Goal: Book appointment/travel/reservation

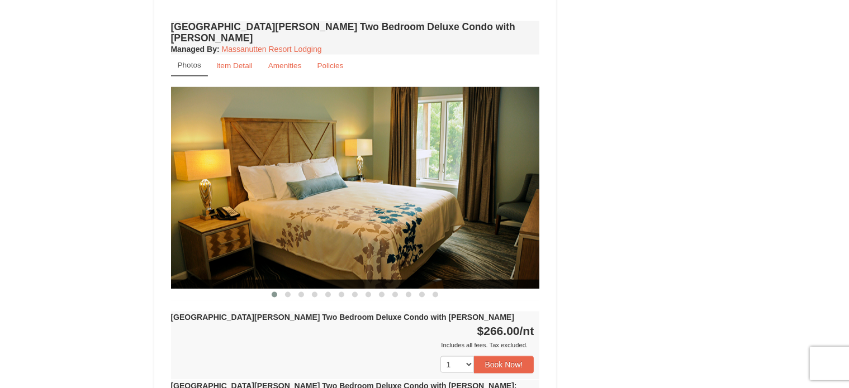
scroll to position [1509, 0]
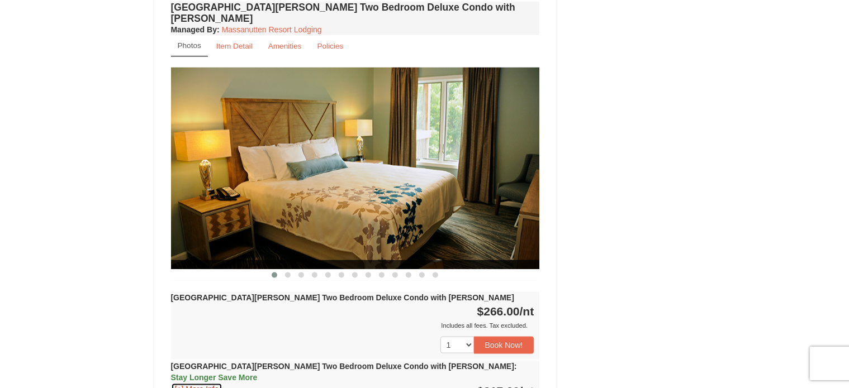
click at [208, 383] on button "[+] More Info" at bounding box center [197, 389] width 52 height 12
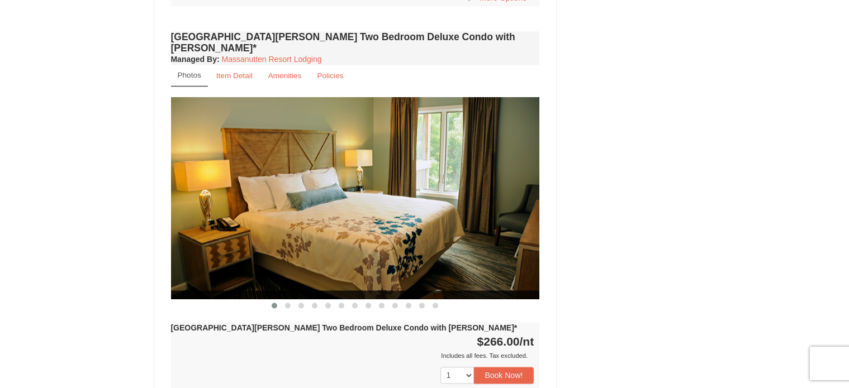
scroll to position [2180, 0]
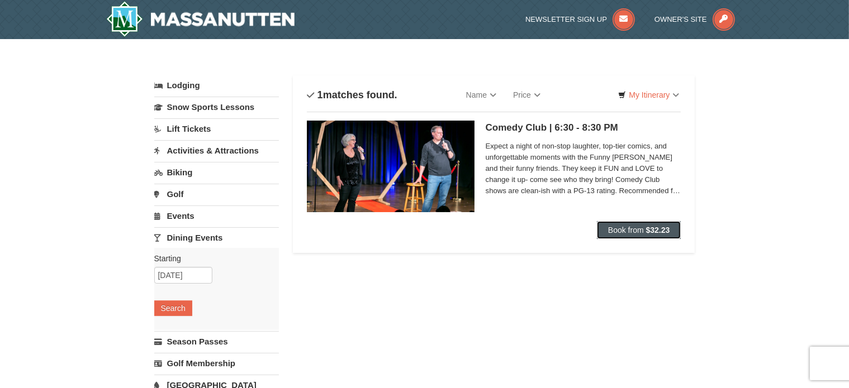
click at [619, 231] on span "Book from" at bounding box center [626, 230] width 36 height 9
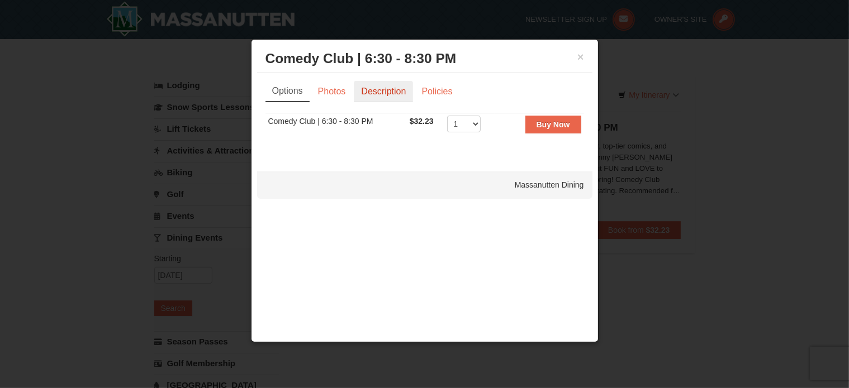
click at [375, 93] on link "Description" at bounding box center [383, 91] width 59 height 21
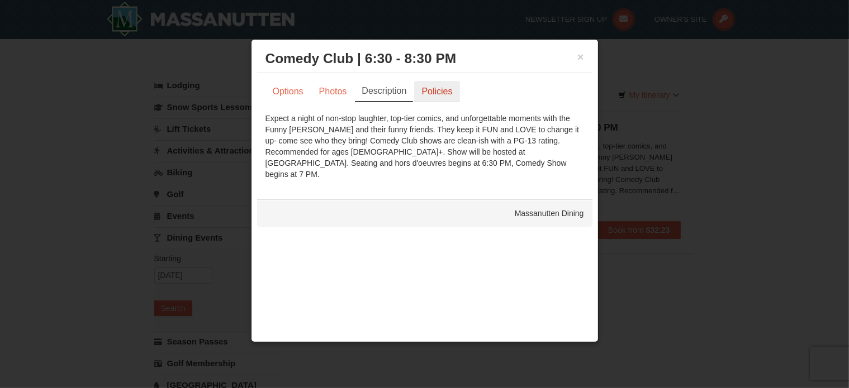
click at [424, 90] on link "Policies" at bounding box center [436, 91] width 45 height 21
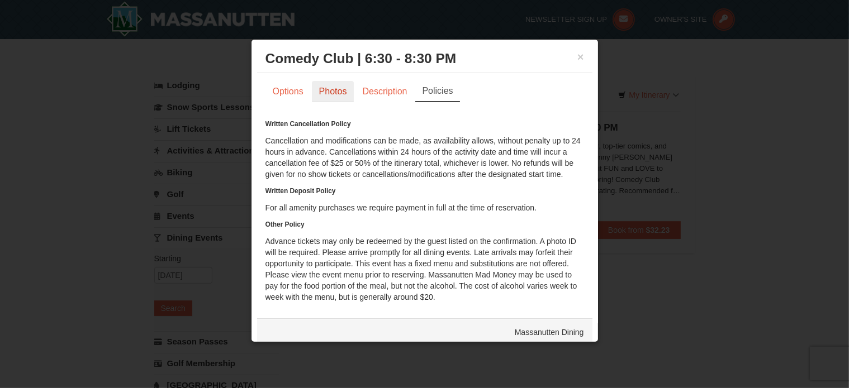
click at [329, 88] on link "Photos" at bounding box center [333, 91] width 42 height 21
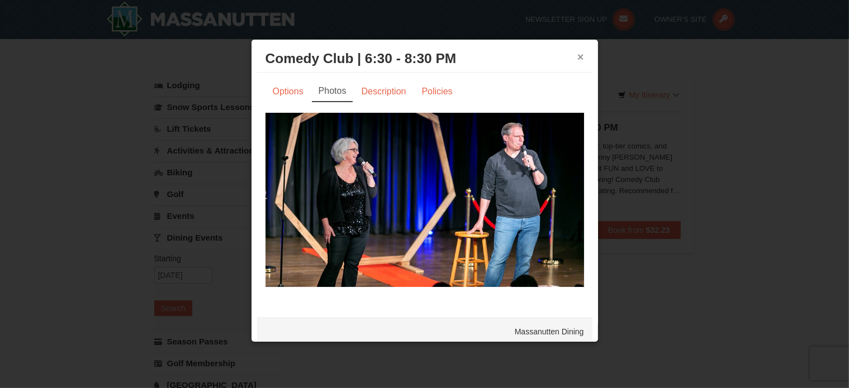
click at [577, 58] on button "×" at bounding box center [580, 56] width 7 height 11
